Goal: Transaction & Acquisition: Purchase product/service

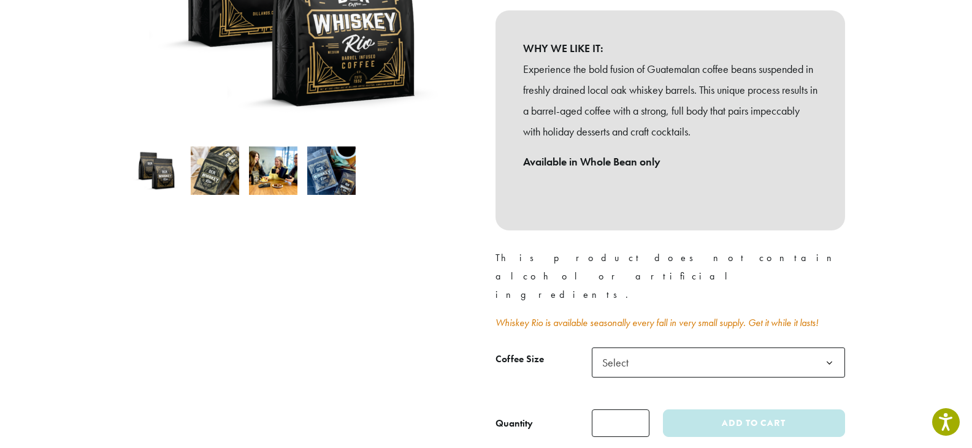
scroll to position [307, 0]
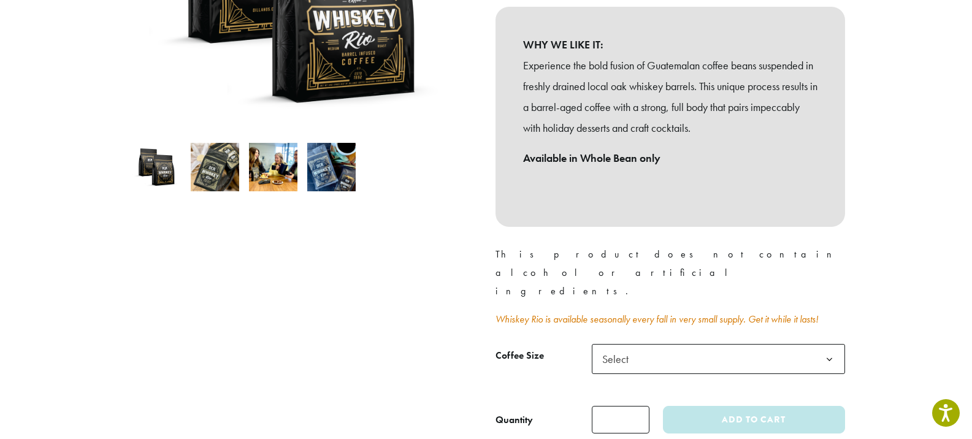
click at [833, 345] on b at bounding box center [830, 360] width 30 height 30
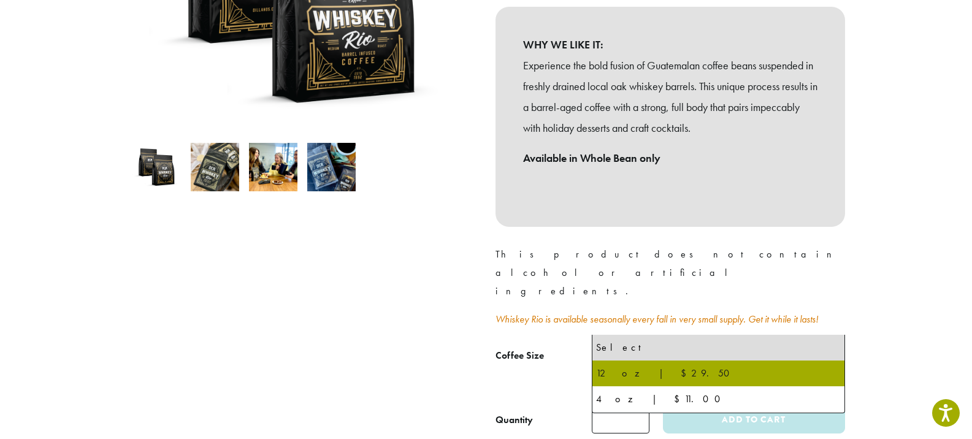
select select "*********"
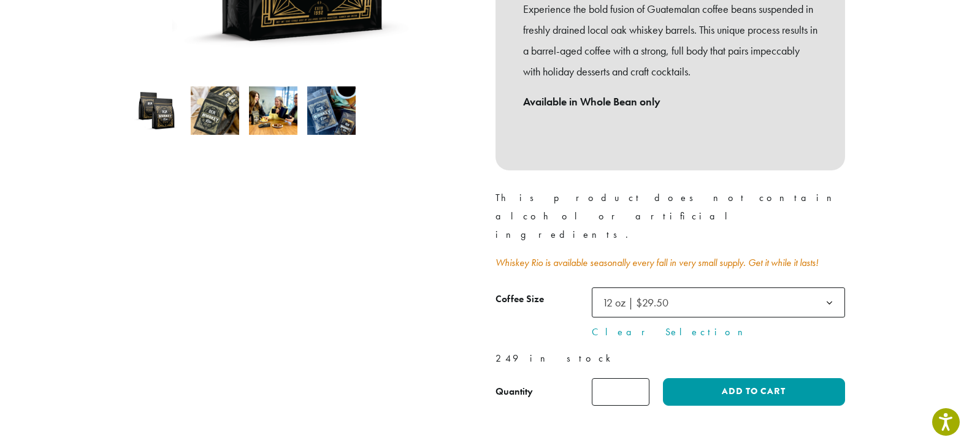
scroll to position [368, 0]
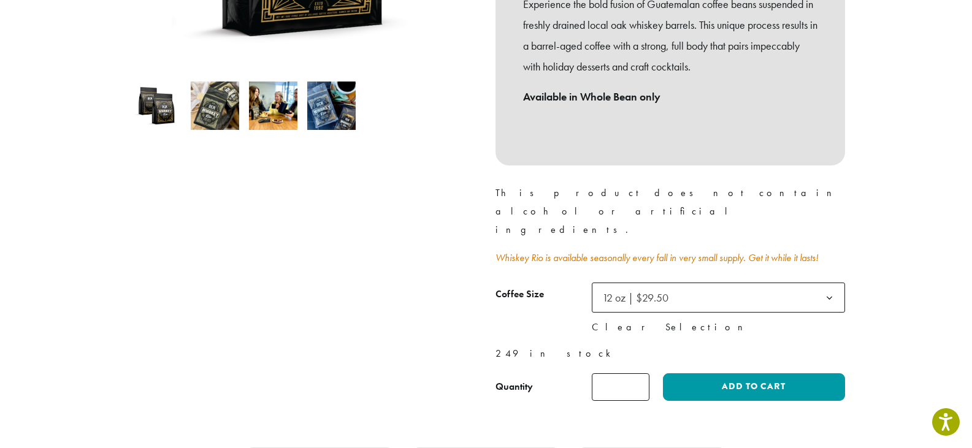
click at [636, 320] on link "Clear Selection" at bounding box center [718, 327] width 253 height 15
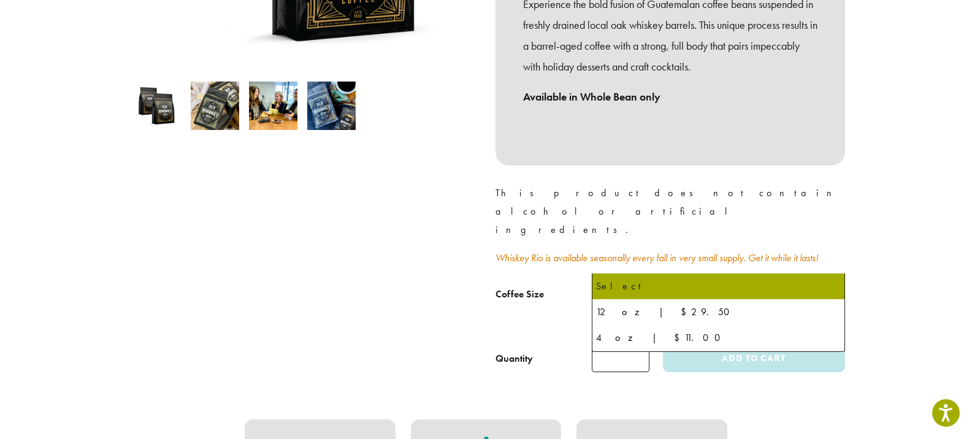
click at [664, 283] on span "Select" at bounding box center [718, 298] width 253 height 30
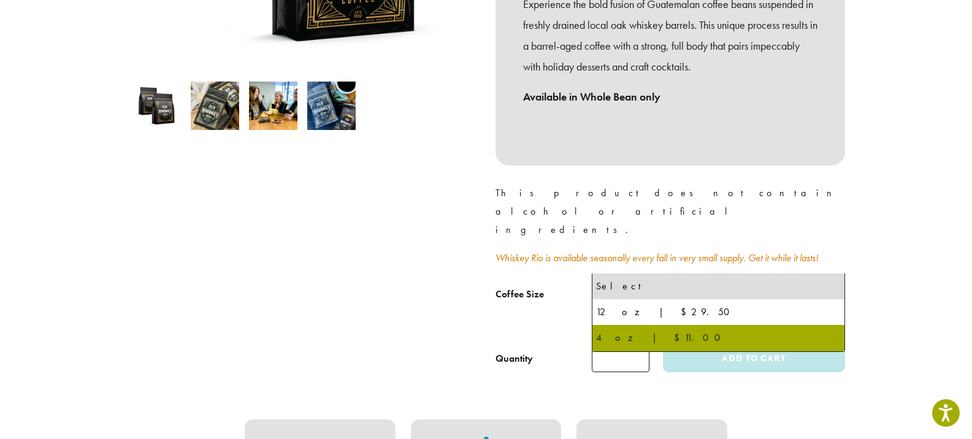
select select "********"
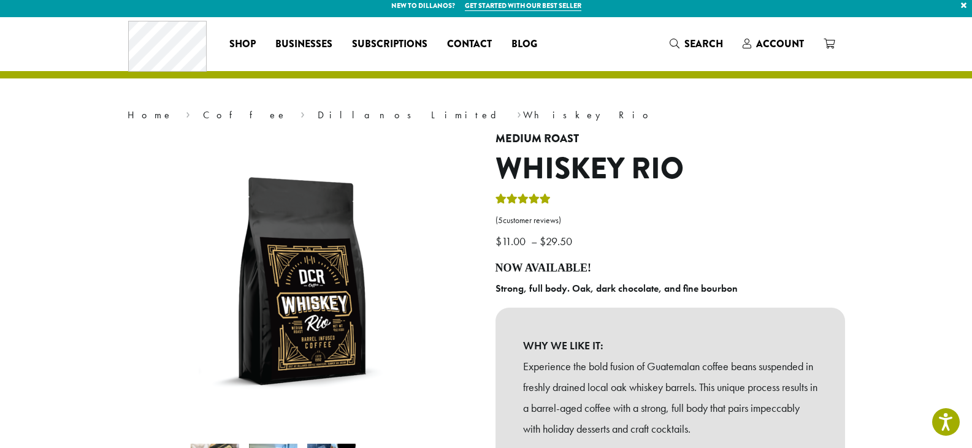
scroll to position [0, 0]
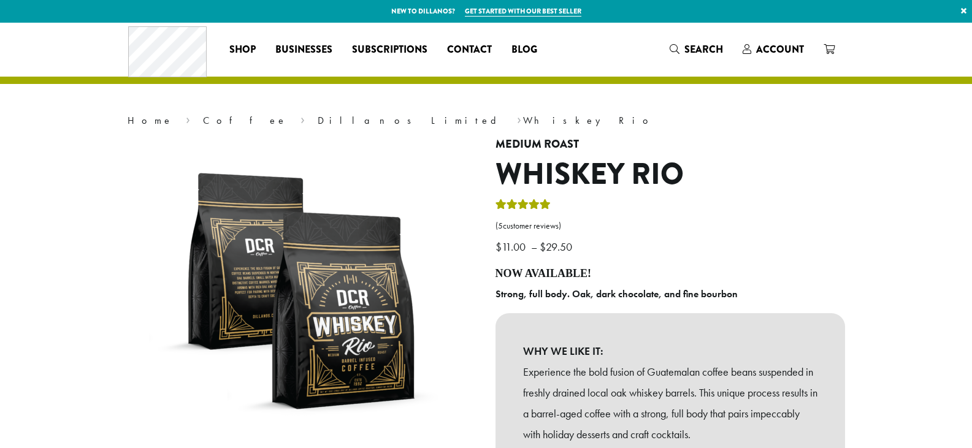
scroll to position [429, 0]
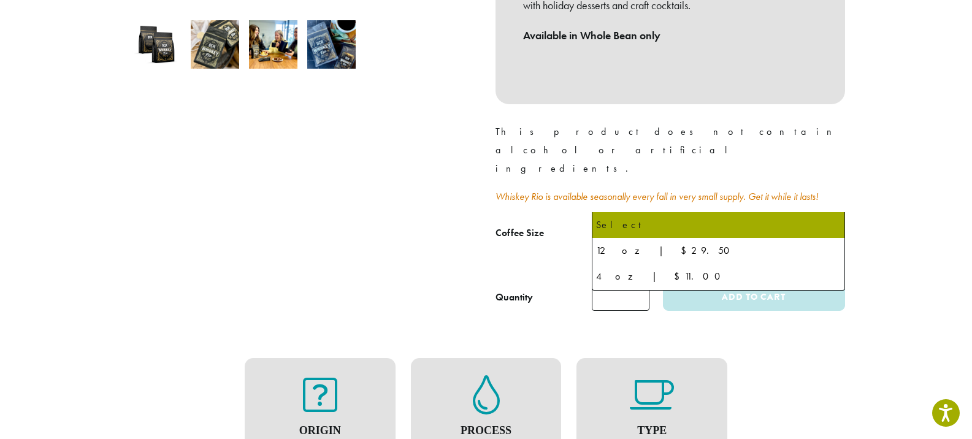
click at [713, 221] on span "Select" at bounding box center [718, 236] width 253 height 30
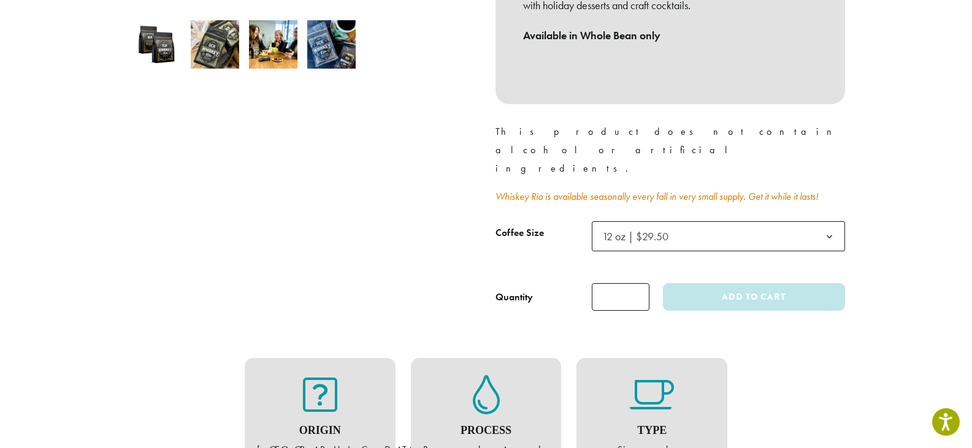
select select "*********"
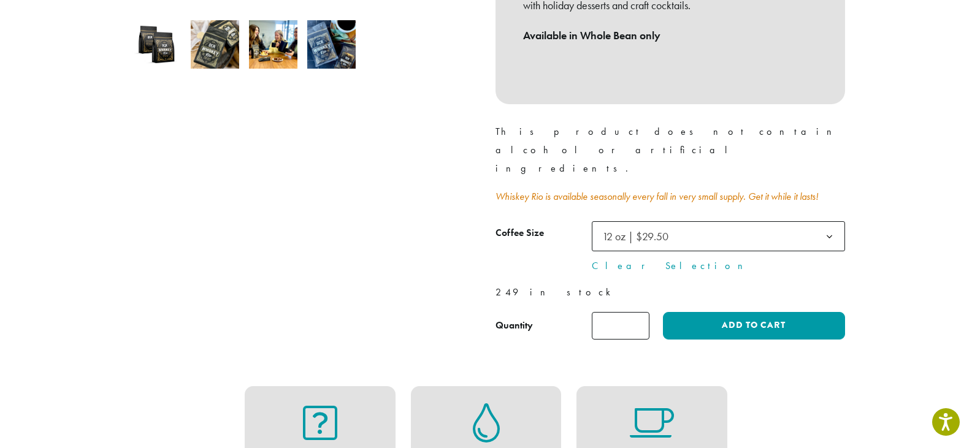
click at [631, 312] on input "*" at bounding box center [621, 326] width 58 height 28
type input "*"
click at [641, 312] on input "*" at bounding box center [621, 326] width 58 height 28
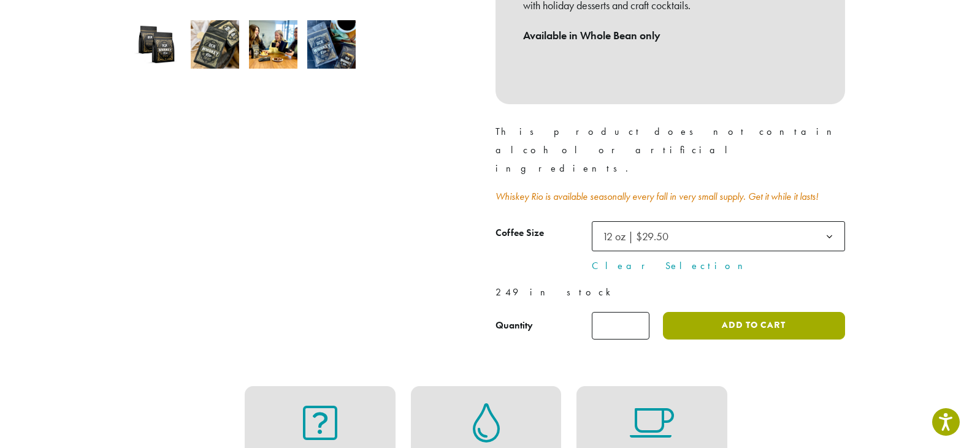
click at [709, 312] on button "Add to cart" at bounding box center [754, 326] width 182 height 28
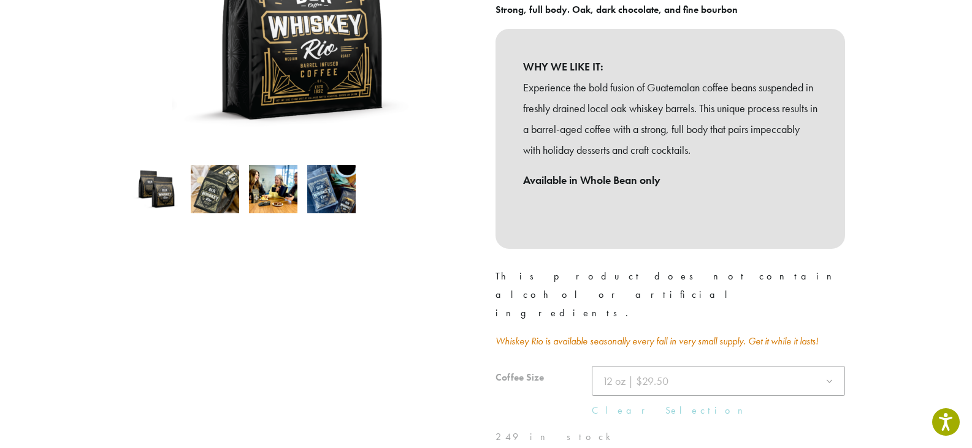
click at [692, 366] on div at bounding box center [671, 425] width 350 height 118
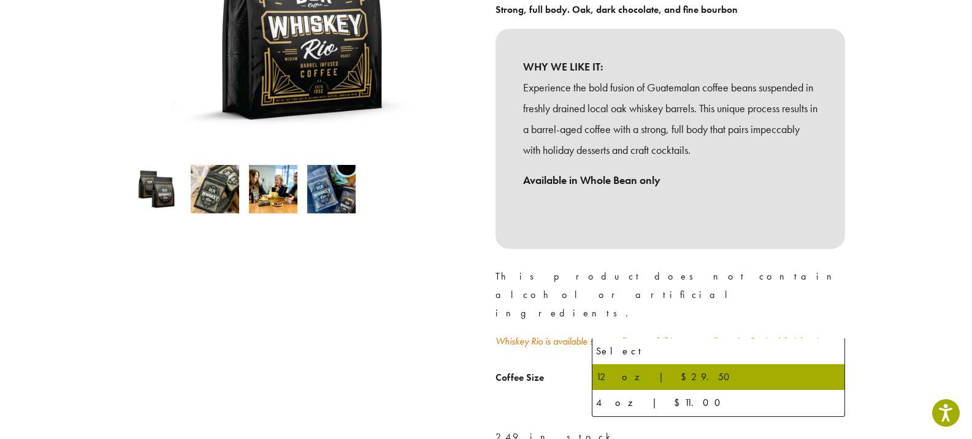
click at [828, 367] on b at bounding box center [830, 382] width 30 height 30
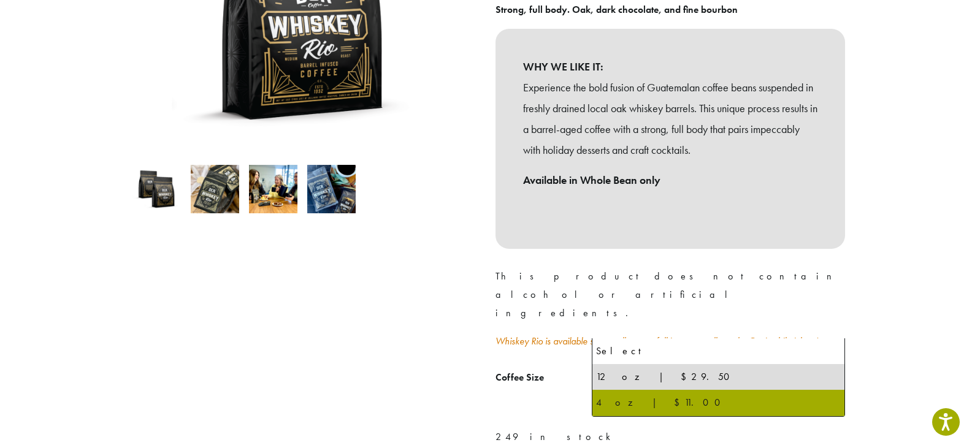
select select "********"
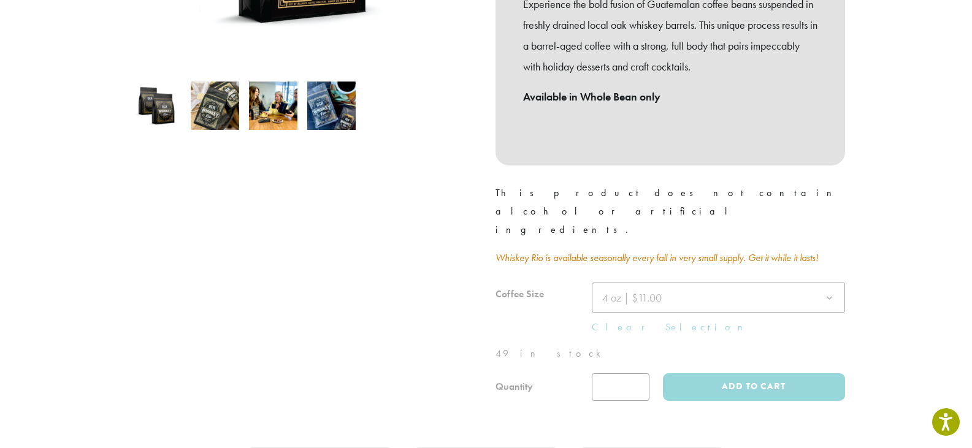
scroll to position [303, 0]
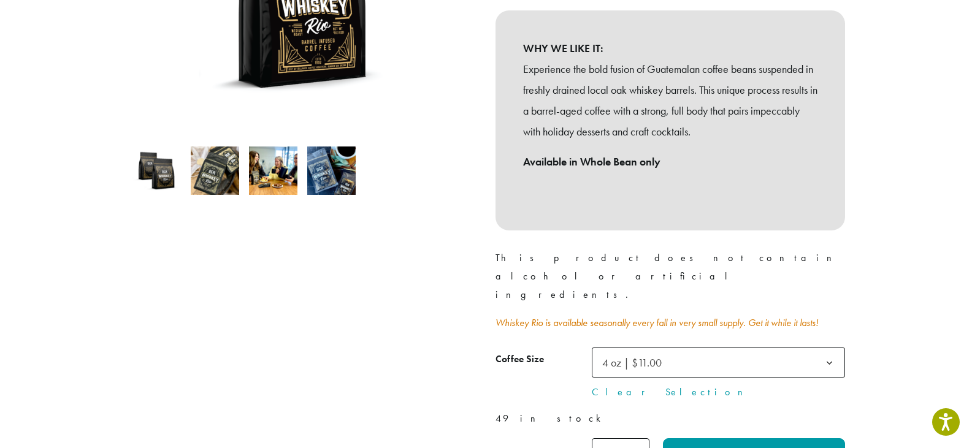
type input "*"
click at [641, 439] on input "*" at bounding box center [621, 453] width 58 height 28
click at [739, 439] on button "Add to cart" at bounding box center [754, 453] width 182 height 28
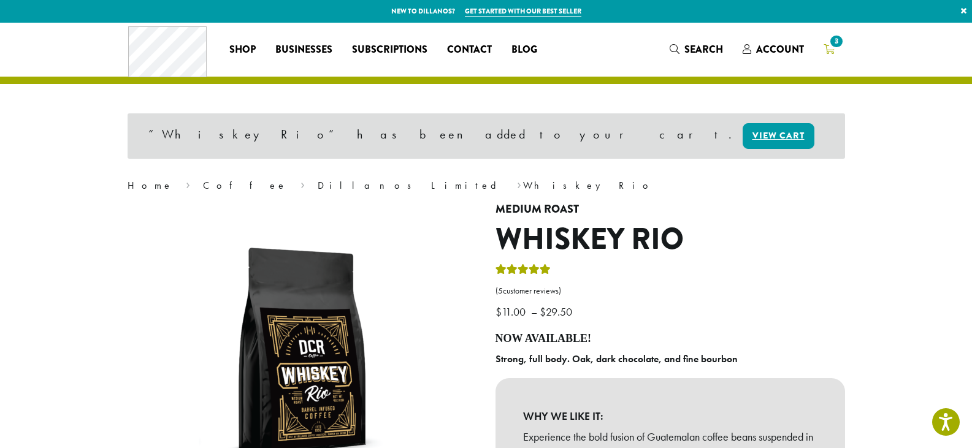
click at [834, 44] on span "3" at bounding box center [836, 41] width 17 height 17
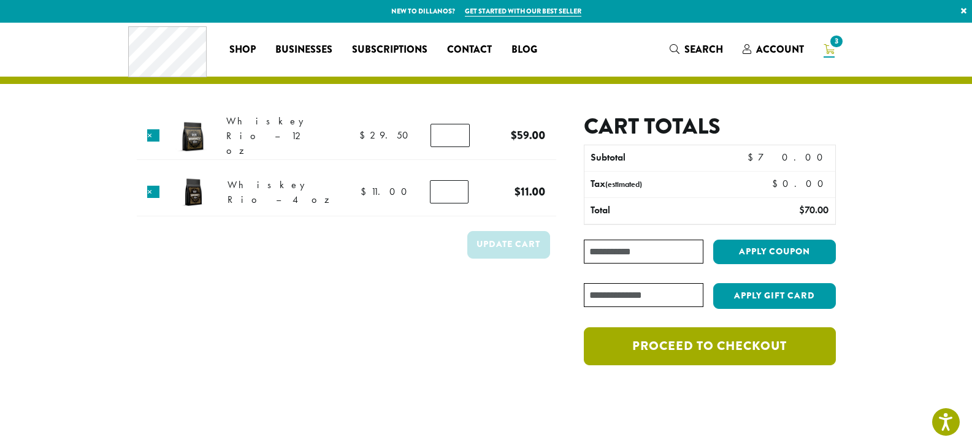
click at [687, 355] on link "Proceed to checkout" at bounding box center [710, 347] width 252 height 38
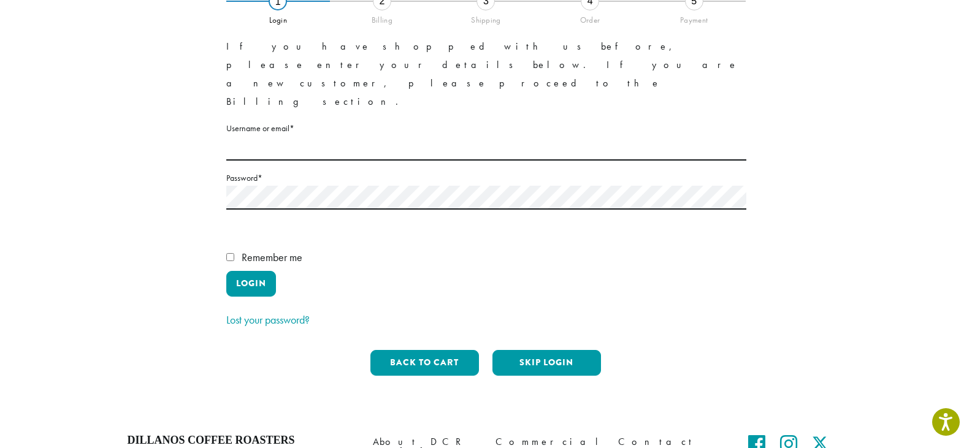
scroll to position [123, 0]
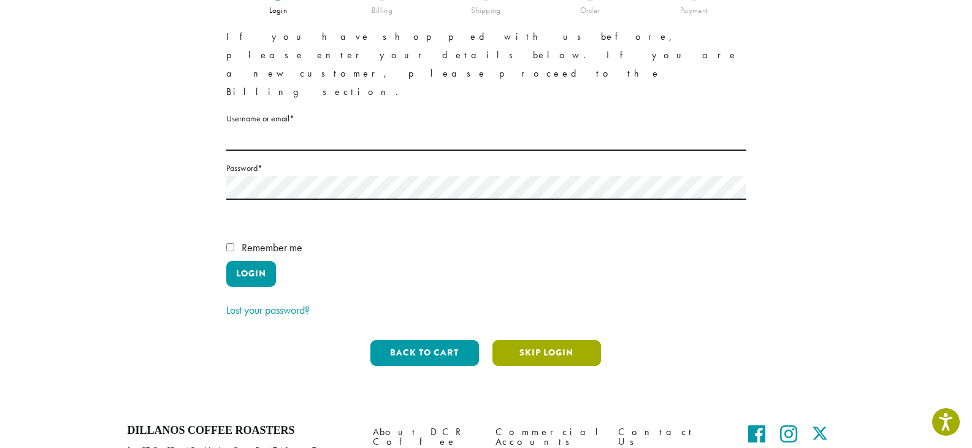
drag, startPoint x: 575, startPoint y: 287, endPoint x: 668, endPoint y: 292, distance: 92.2
click at [575, 341] on button "Skip Login" at bounding box center [547, 354] width 109 height 26
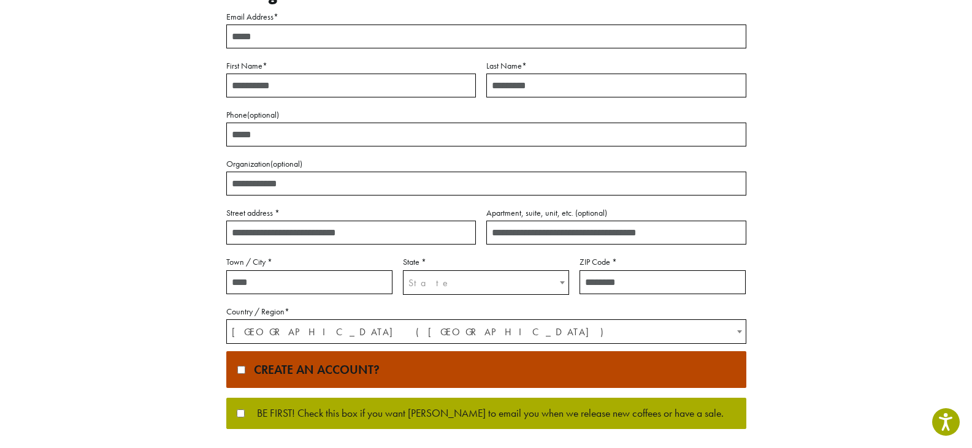
scroll to position [0, 0]
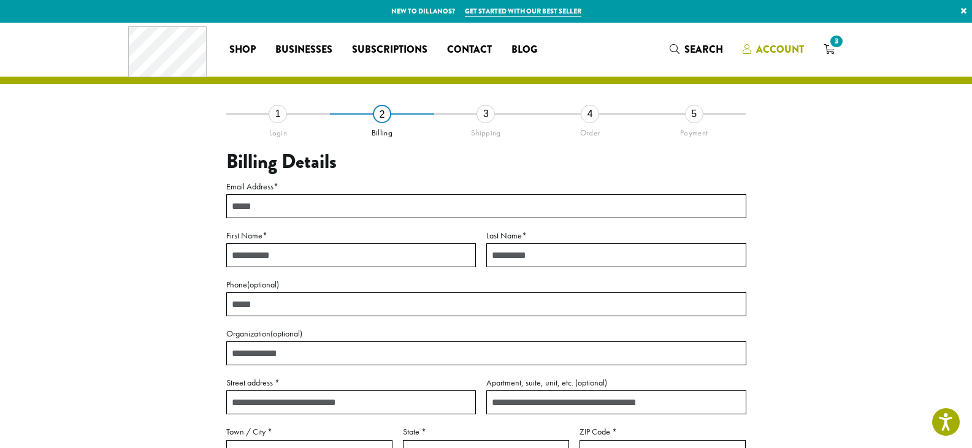
click at [772, 53] on span "Account" at bounding box center [780, 49] width 48 height 14
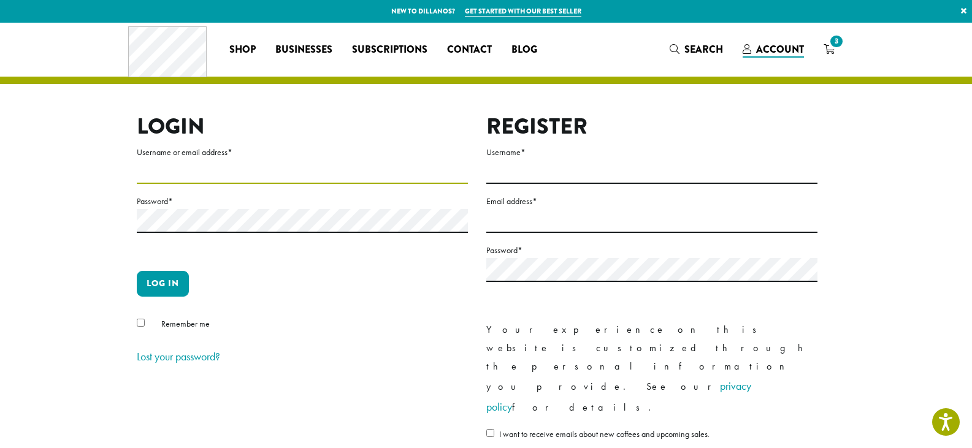
click at [178, 178] on input "Username or email address *" at bounding box center [302, 172] width 331 height 24
type input "**********"
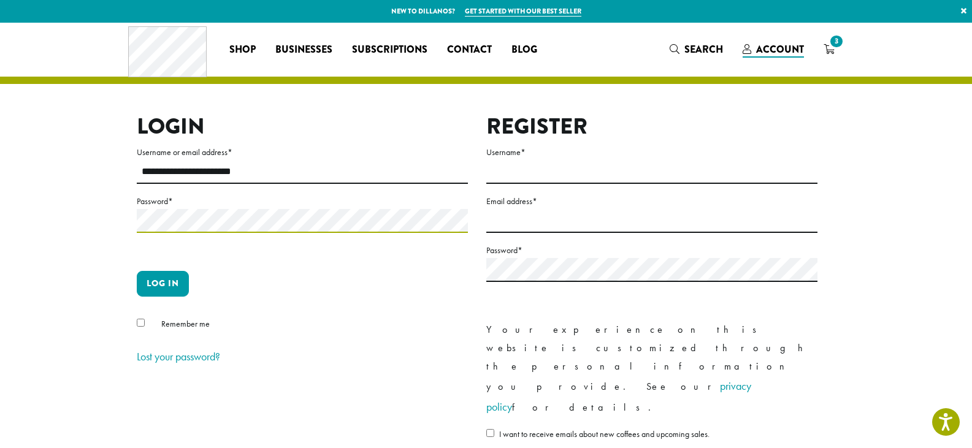
click at [137, 271] on button "Log in" at bounding box center [163, 284] width 52 height 26
